Goal: Task Accomplishment & Management: Use online tool/utility

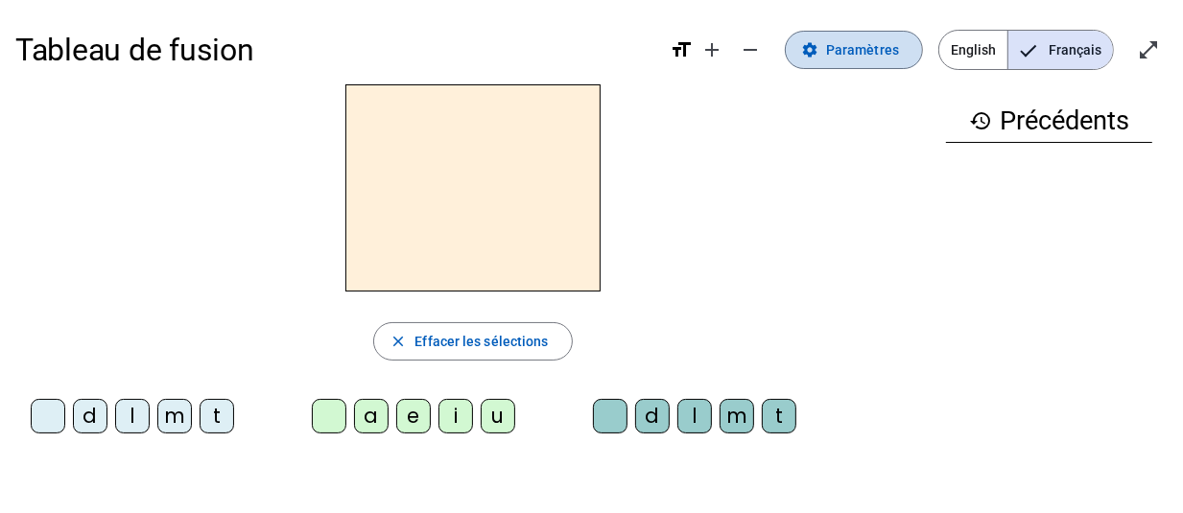
click at [840, 51] on span "Paramètres" at bounding box center [862, 49] width 73 height 23
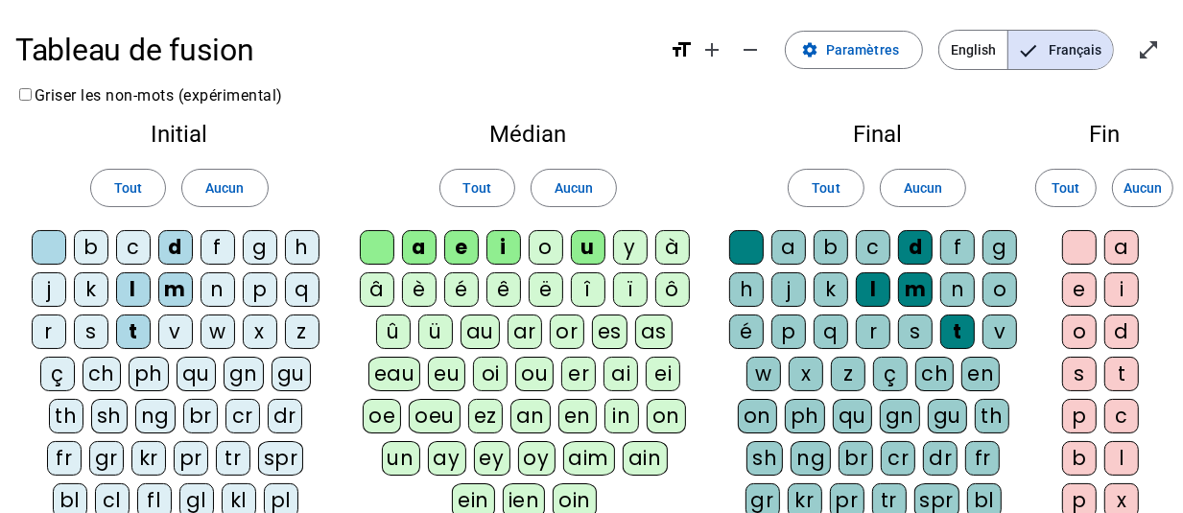
click at [44, 293] on div "j" at bounding box center [49, 290] width 35 height 35
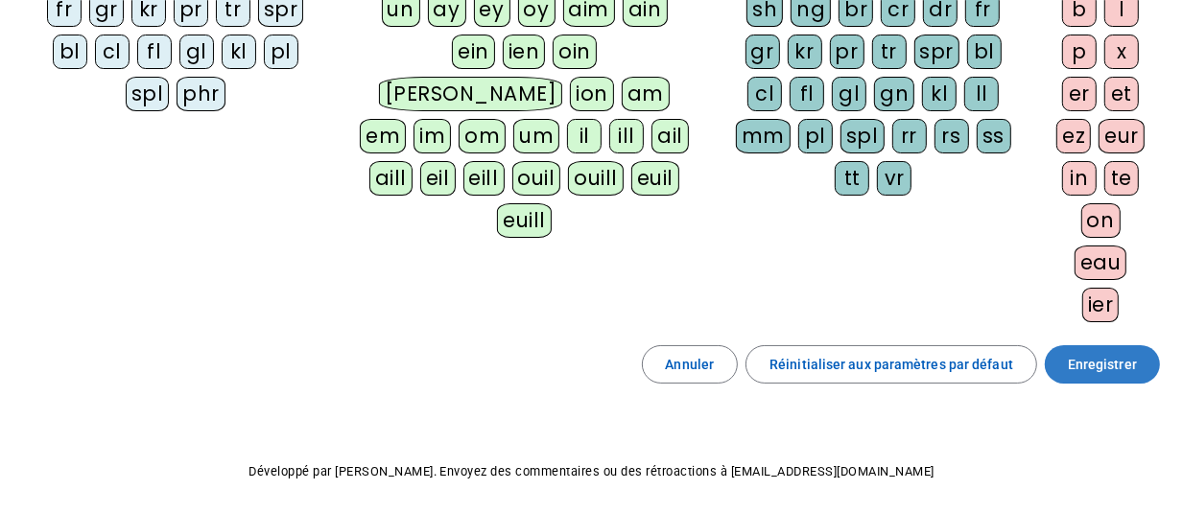
click at [1110, 376] on span "Enregistrer" at bounding box center [1102, 364] width 69 height 23
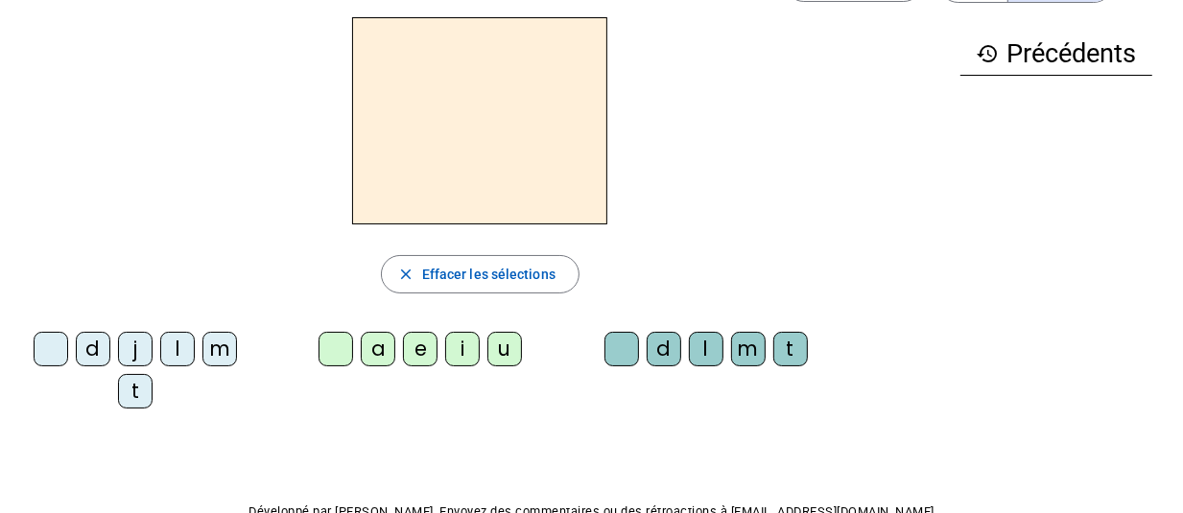
click at [1101, 145] on div "history Précédents" at bounding box center [1056, 205] width 223 height 376
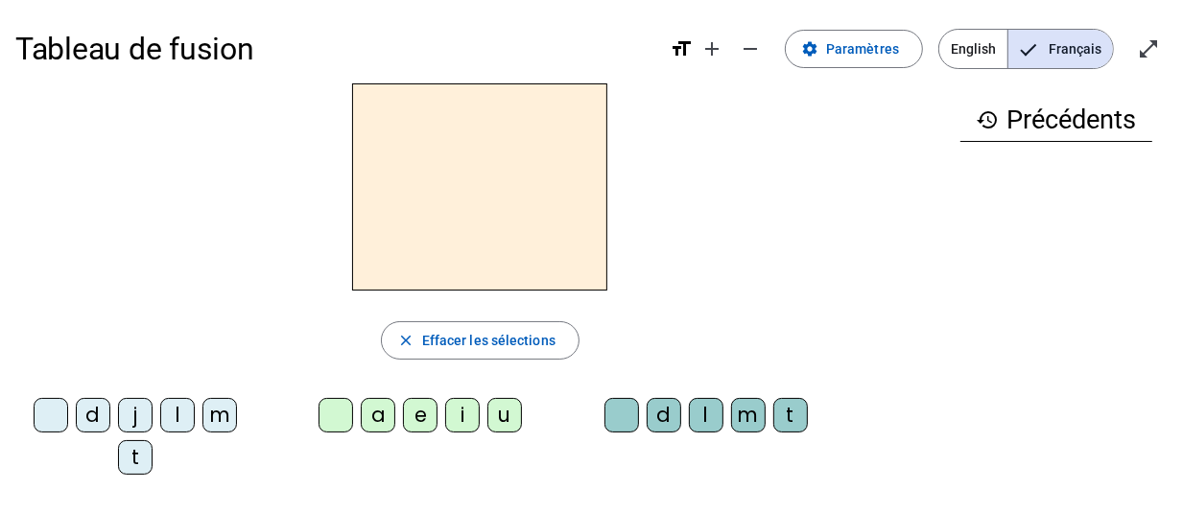
scroll to position [0, 0]
click at [1152, 45] on mat-icon "open_in_full" at bounding box center [1148, 49] width 23 height 23
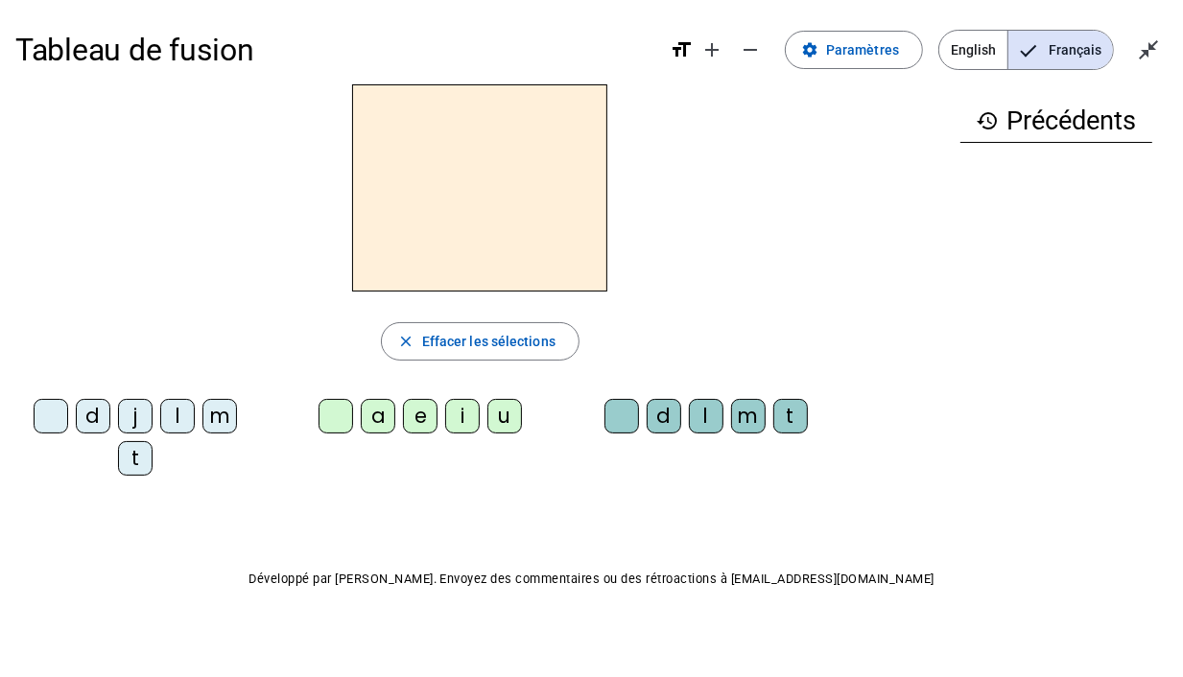
click at [118, 441] on letter-bubble "t" at bounding box center [139, 462] width 42 height 42
click at [101, 440] on letter-bubble "d" at bounding box center [97, 420] width 42 height 42
click at [508, 424] on div "u" at bounding box center [504, 416] width 35 height 35
click at [228, 415] on div "m" at bounding box center [219, 416] width 35 height 35
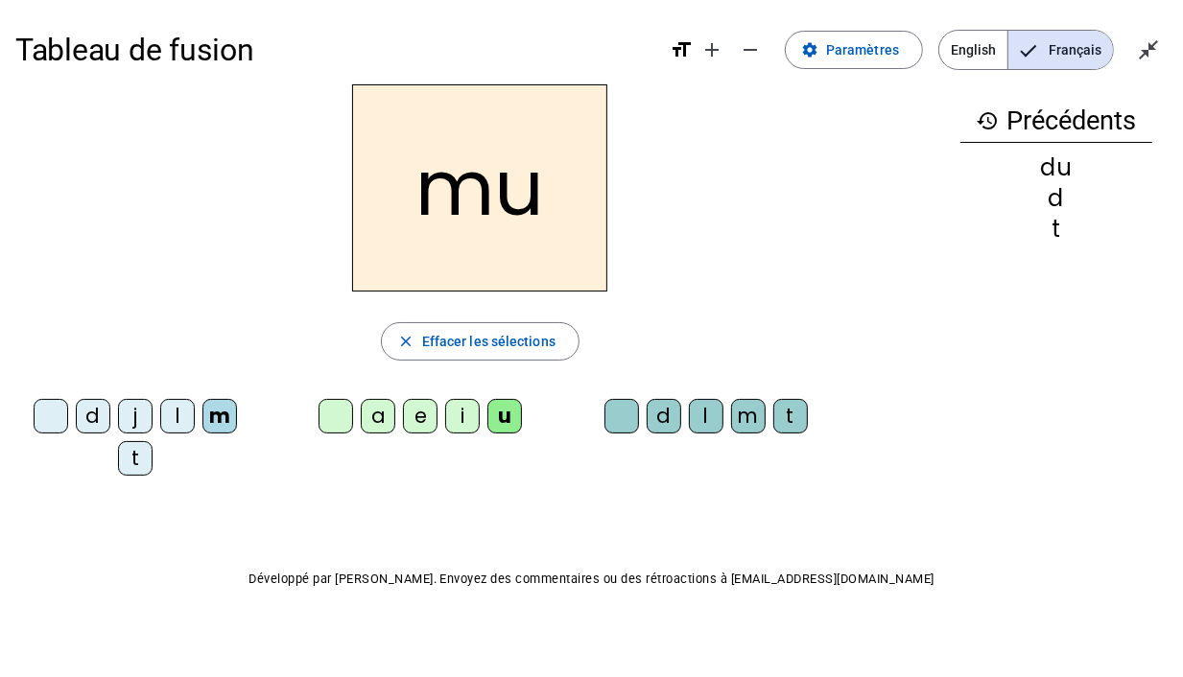
click at [131, 462] on div "t" at bounding box center [135, 458] width 35 height 35
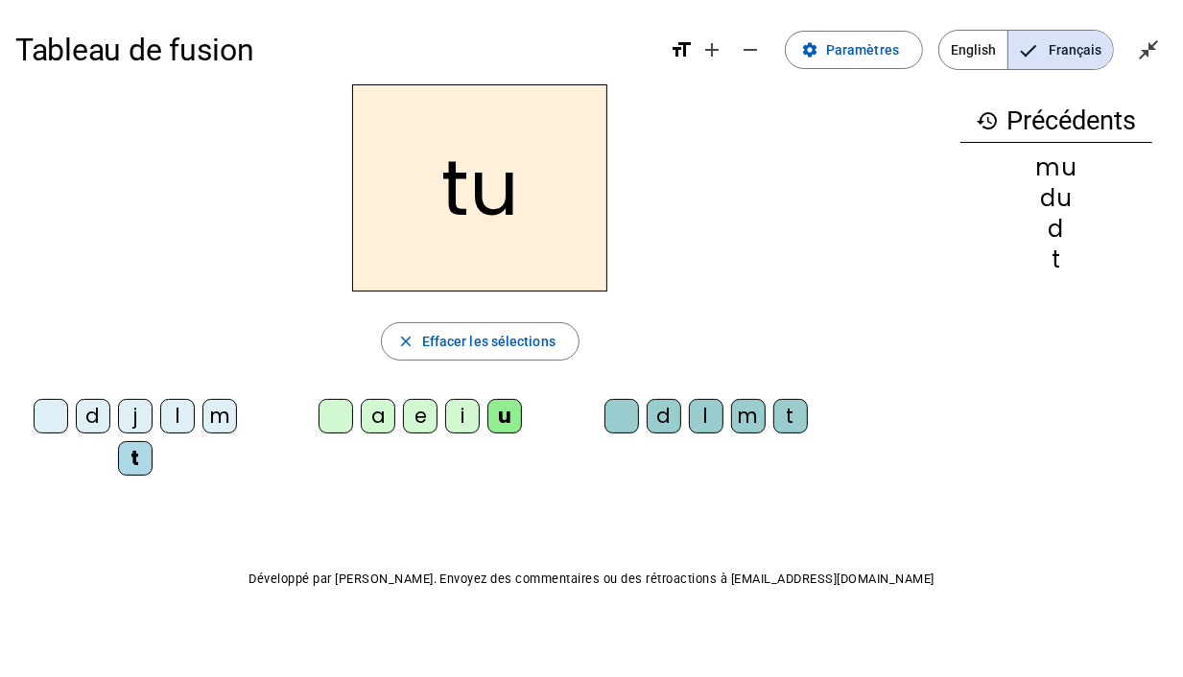
click at [369, 436] on letter-bubble "a" at bounding box center [382, 420] width 42 height 42
click at [388, 426] on div "a" at bounding box center [378, 416] width 35 height 35
click at [416, 420] on div "e" at bounding box center [420, 416] width 35 height 35
click at [100, 413] on div "d" at bounding box center [93, 416] width 35 height 35
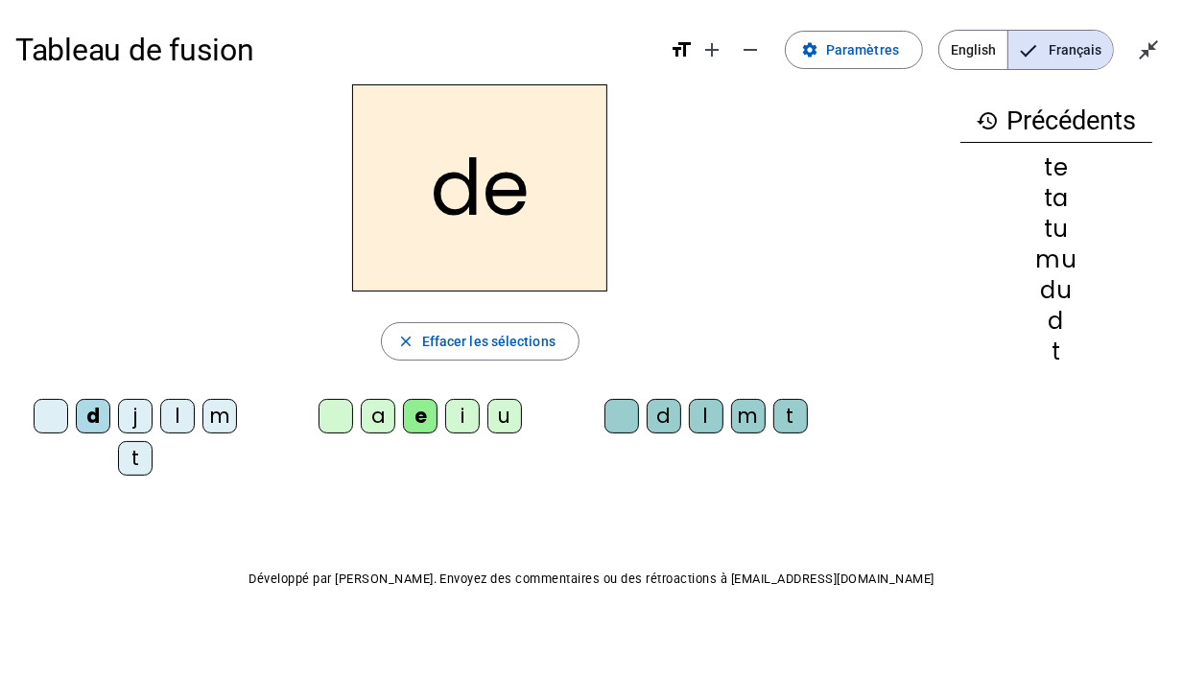
click at [135, 417] on div "j" at bounding box center [135, 416] width 35 height 35
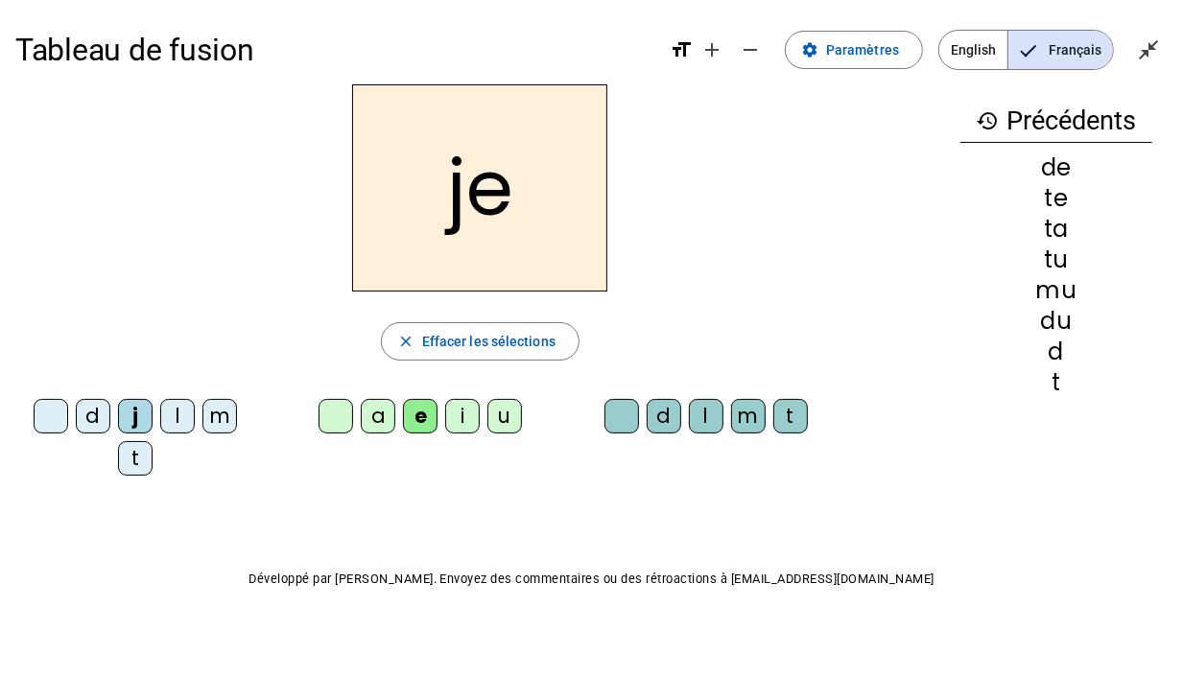
click at [183, 409] on div "l" at bounding box center [177, 416] width 35 height 35
click at [213, 421] on div "m" at bounding box center [219, 416] width 35 height 35
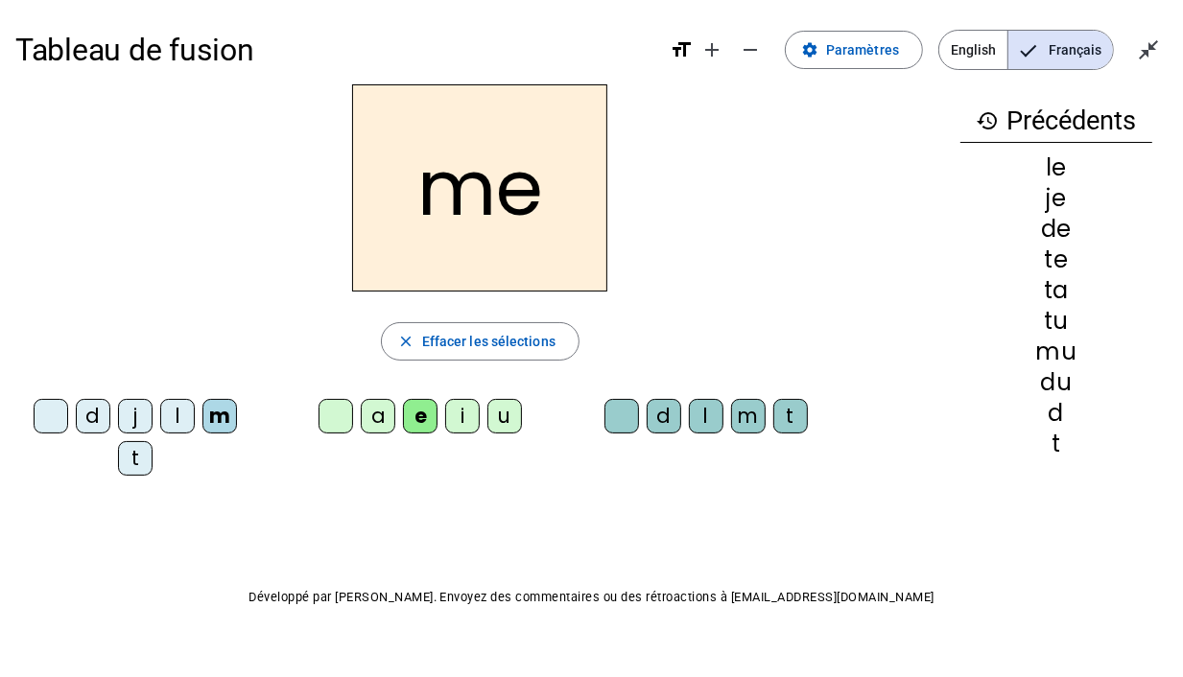
click at [382, 427] on div "a" at bounding box center [378, 416] width 35 height 35
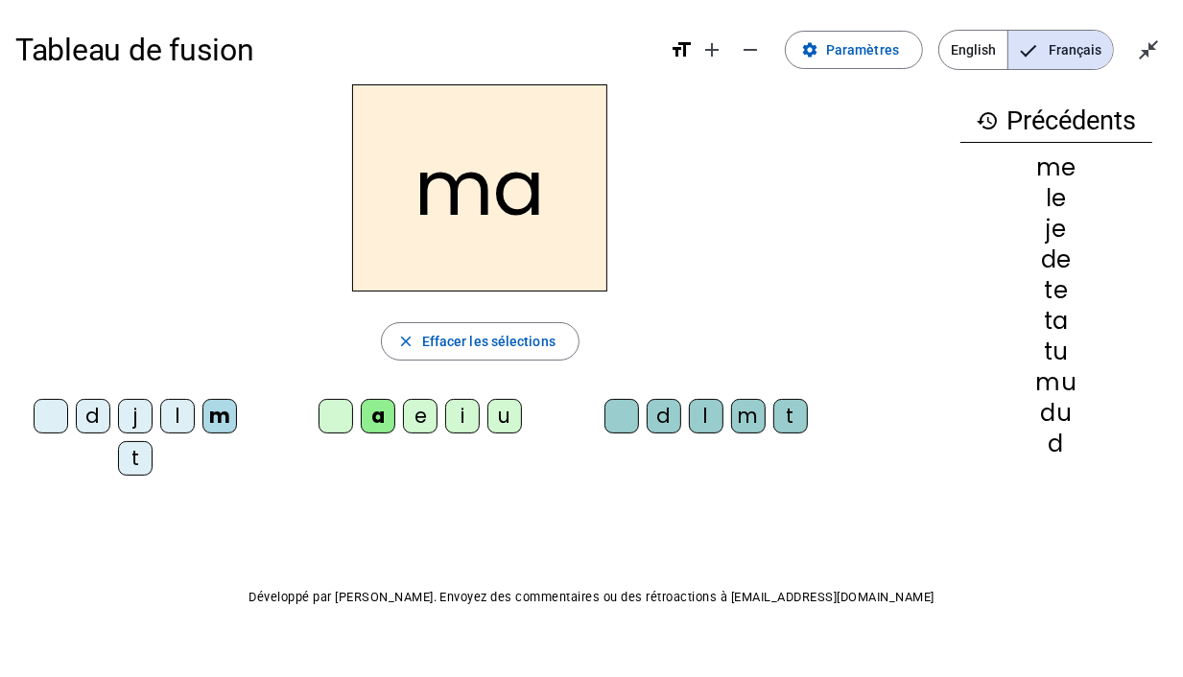
click at [710, 424] on div "l" at bounding box center [706, 416] width 35 height 35
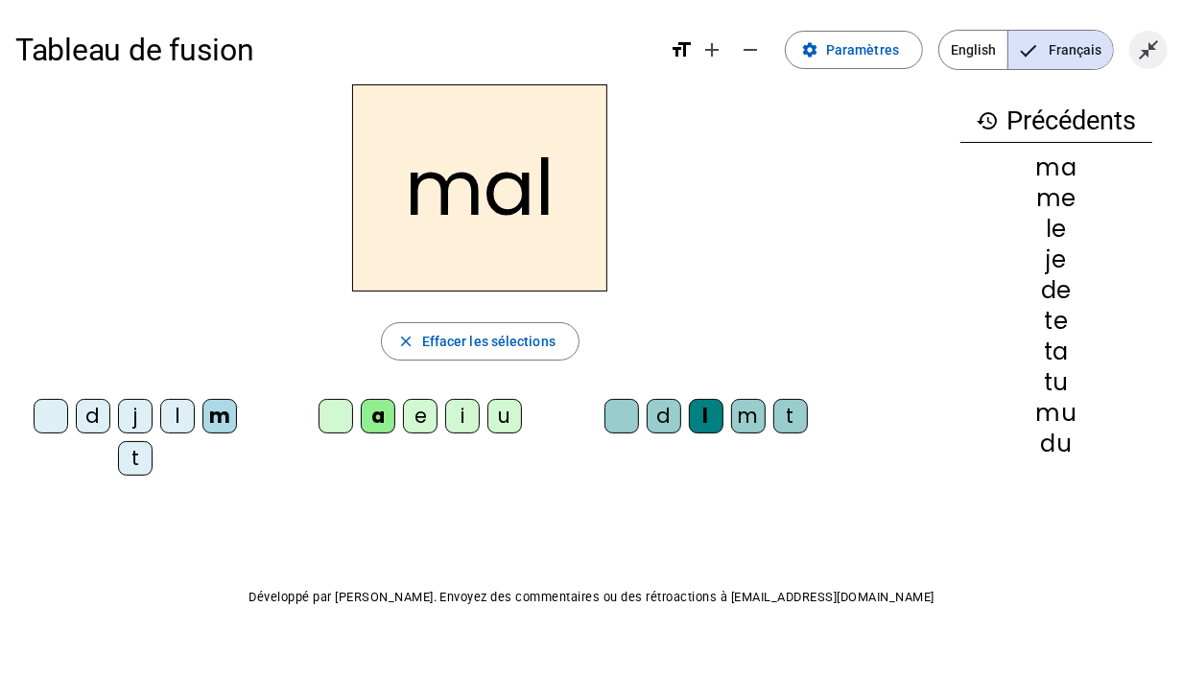
click at [1143, 60] on mat-icon "close_fullscreen" at bounding box center [1148, 49] width 23 height 23
